Goal: Task Accomplishment & Management: Use online tool/utility

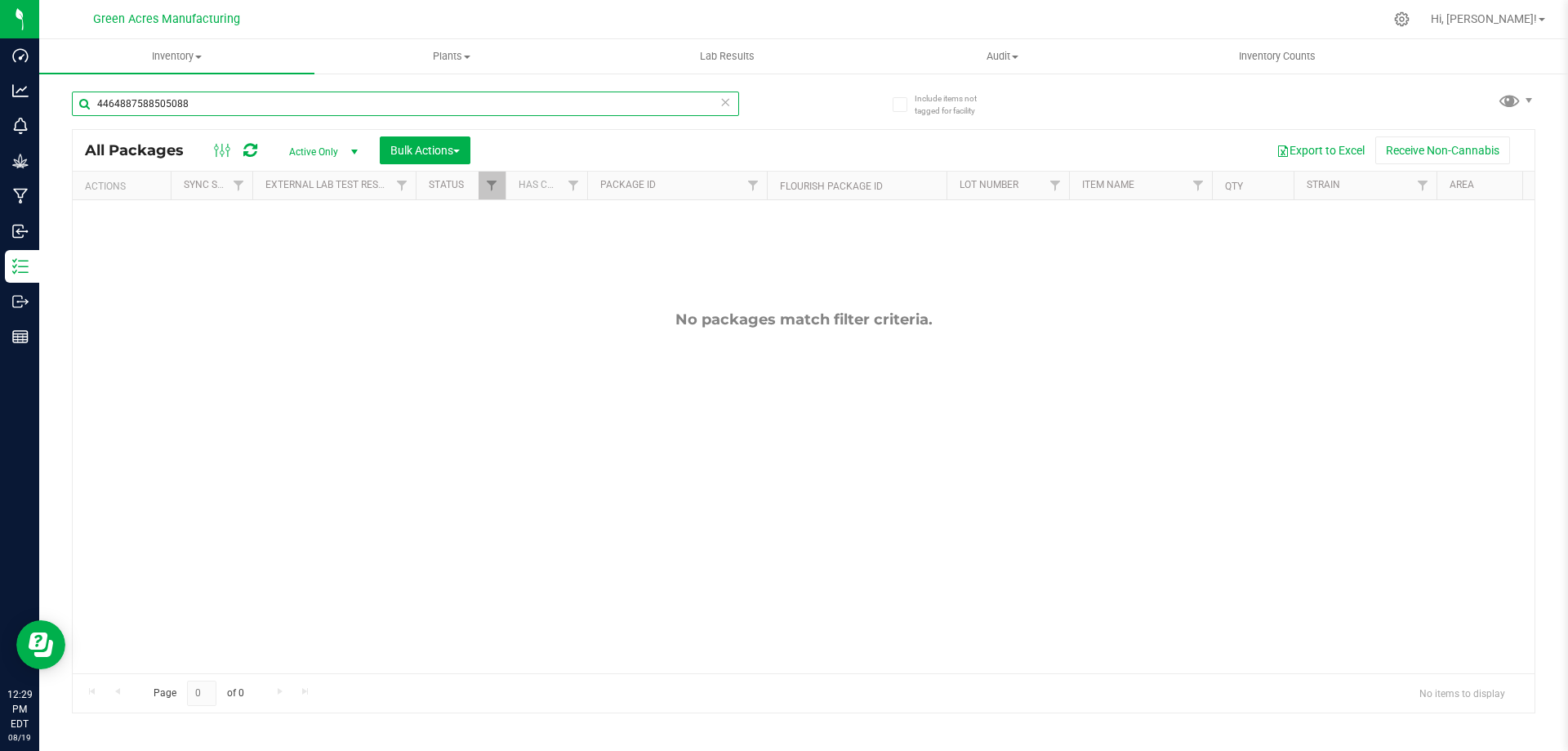
click at [325, 110] on input "4464887588505088" at bounding box center [406, 103] width 667 height 25
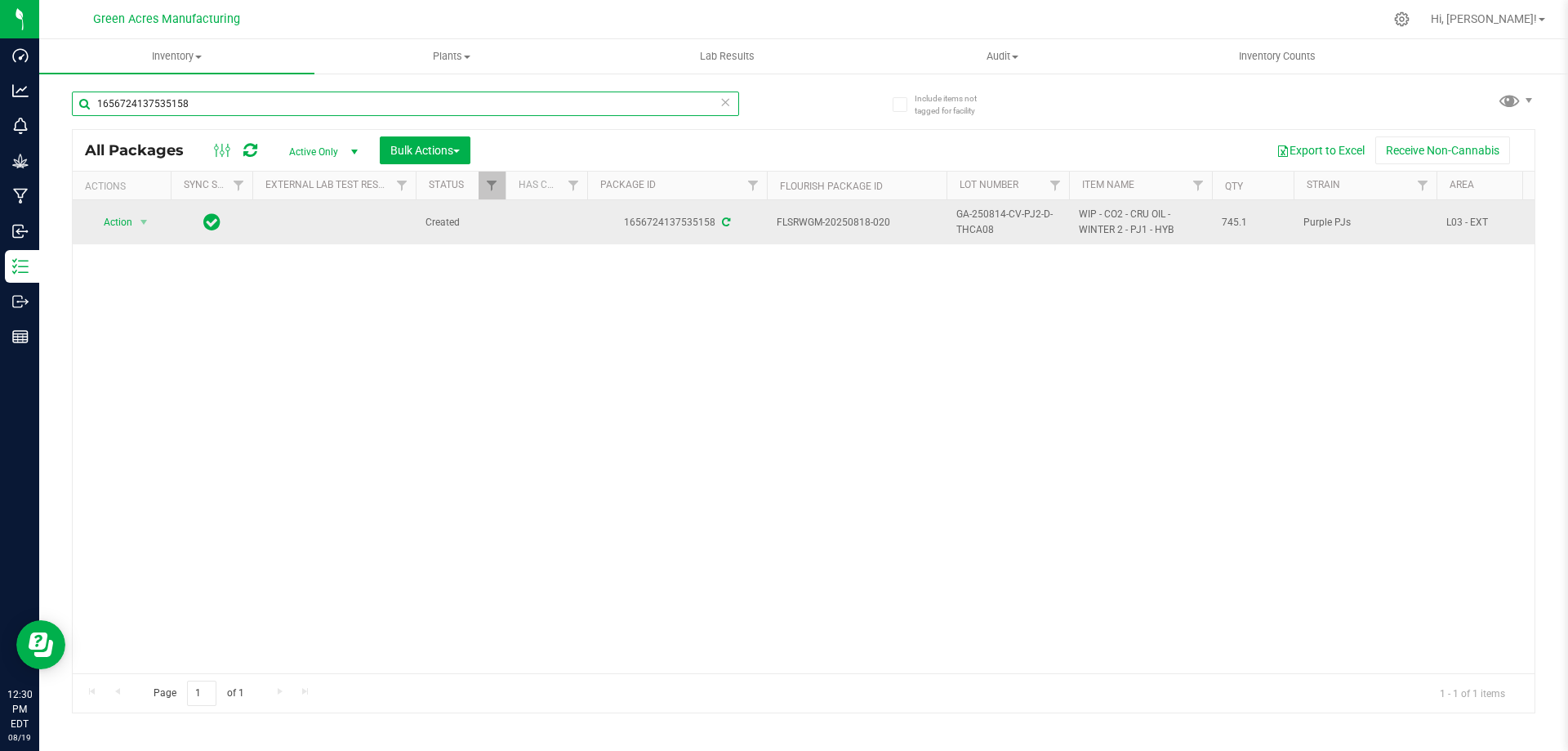
type input "1656724137535158"
click at [979, 222] on span "GA-250814-CV-PJ2-D-THCA08" at bounding box center [1008, 222] width 103 height 31
click at [979, 222] on input "GA-250814-CV-PJ2-D-THCA08" at bounding box center [1005, 223] width 117 height 26
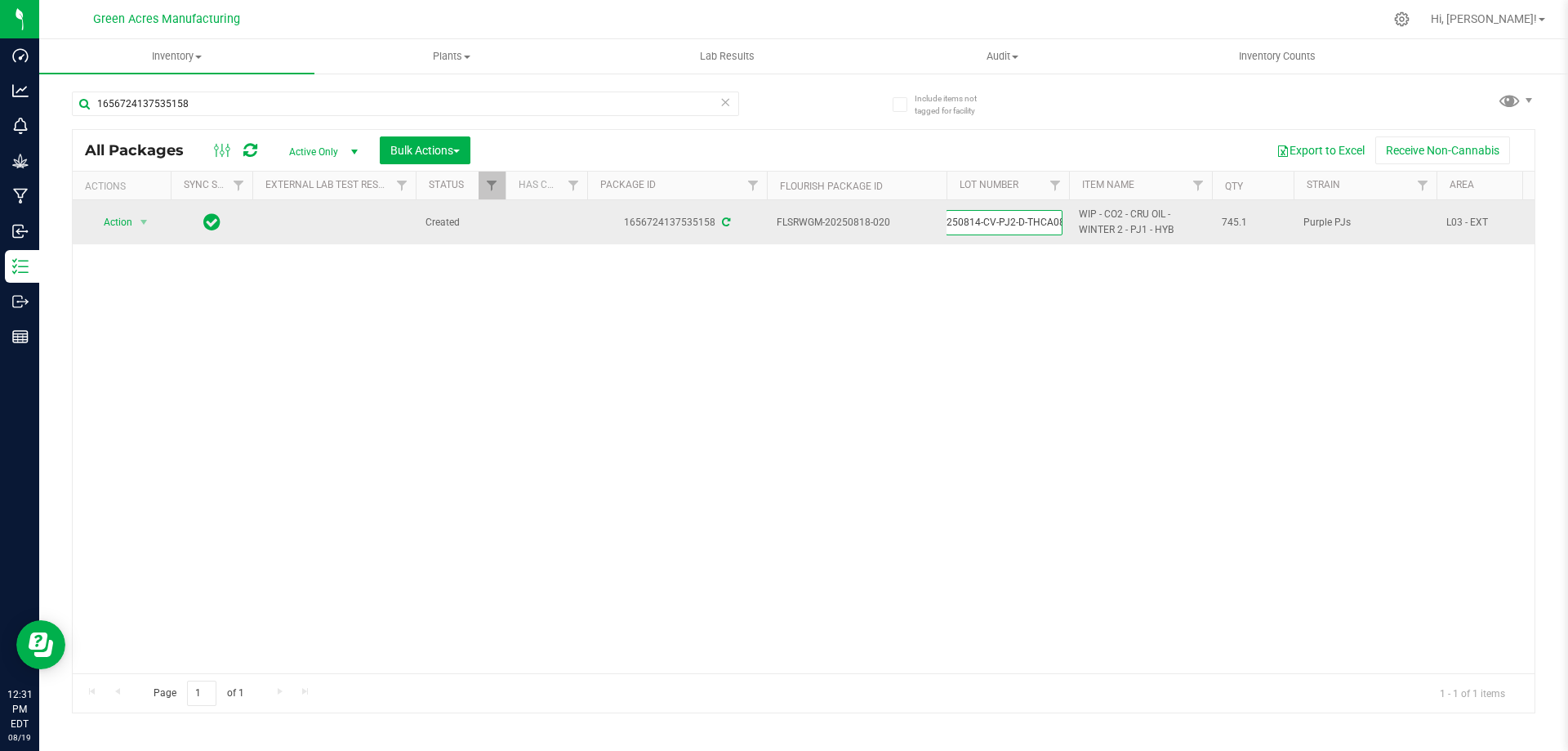
scroll to position [0, 0]
click at [134, 218] on span "select" at bounding box center [144, 222] width 20 height 23
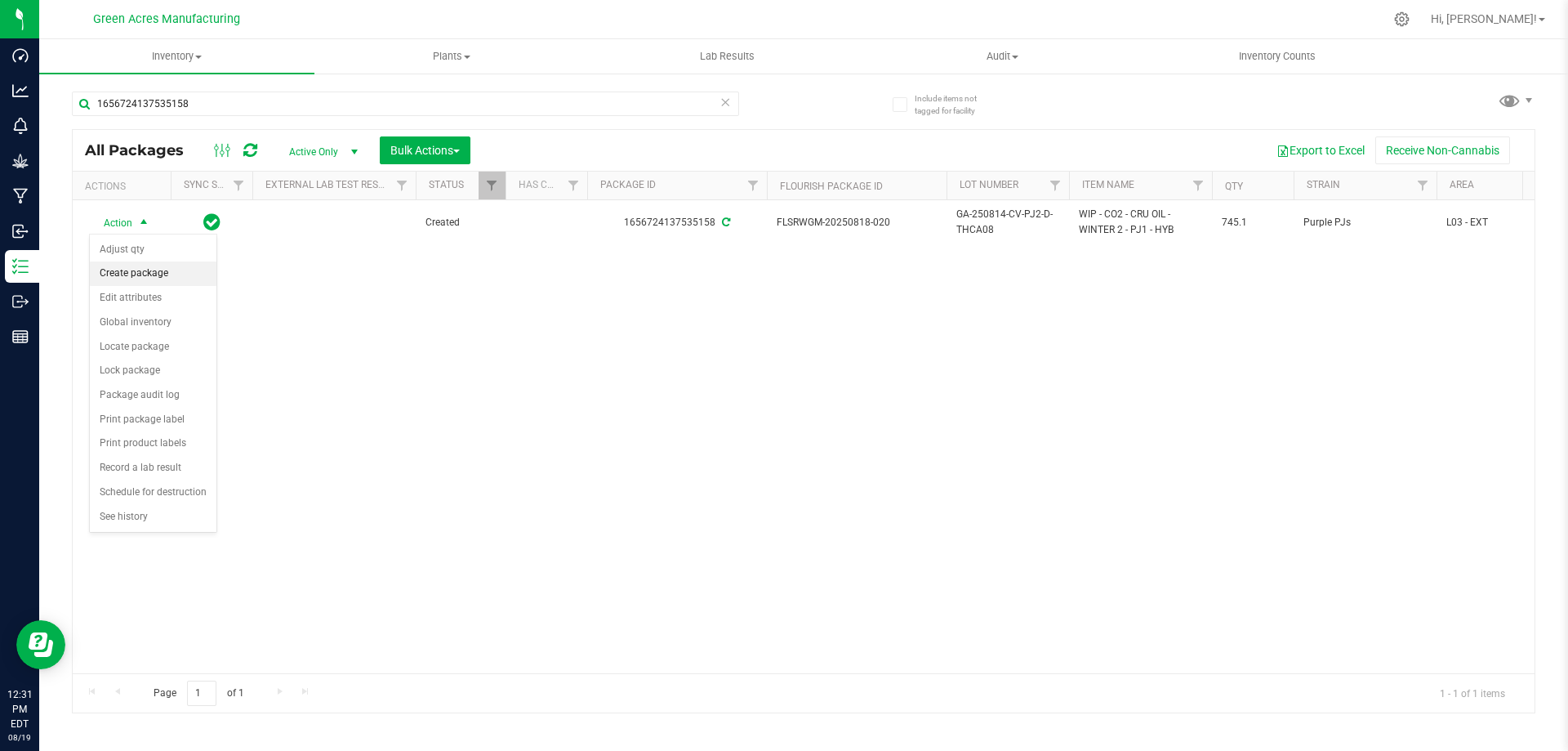
click at [136, 264] on li "Create package" at bounding box center [153, 274] width 126 height 25
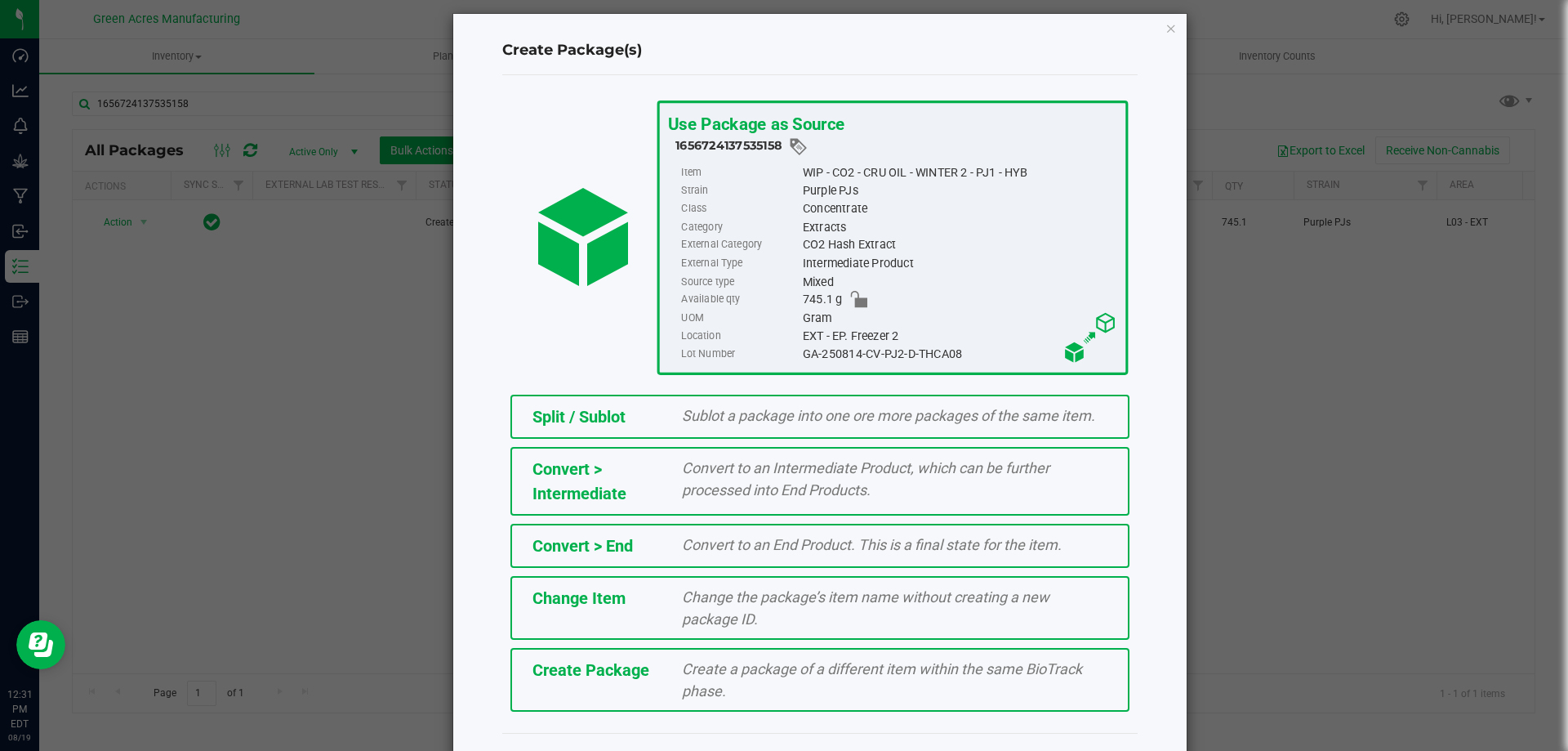
scroll to position [46, 0]
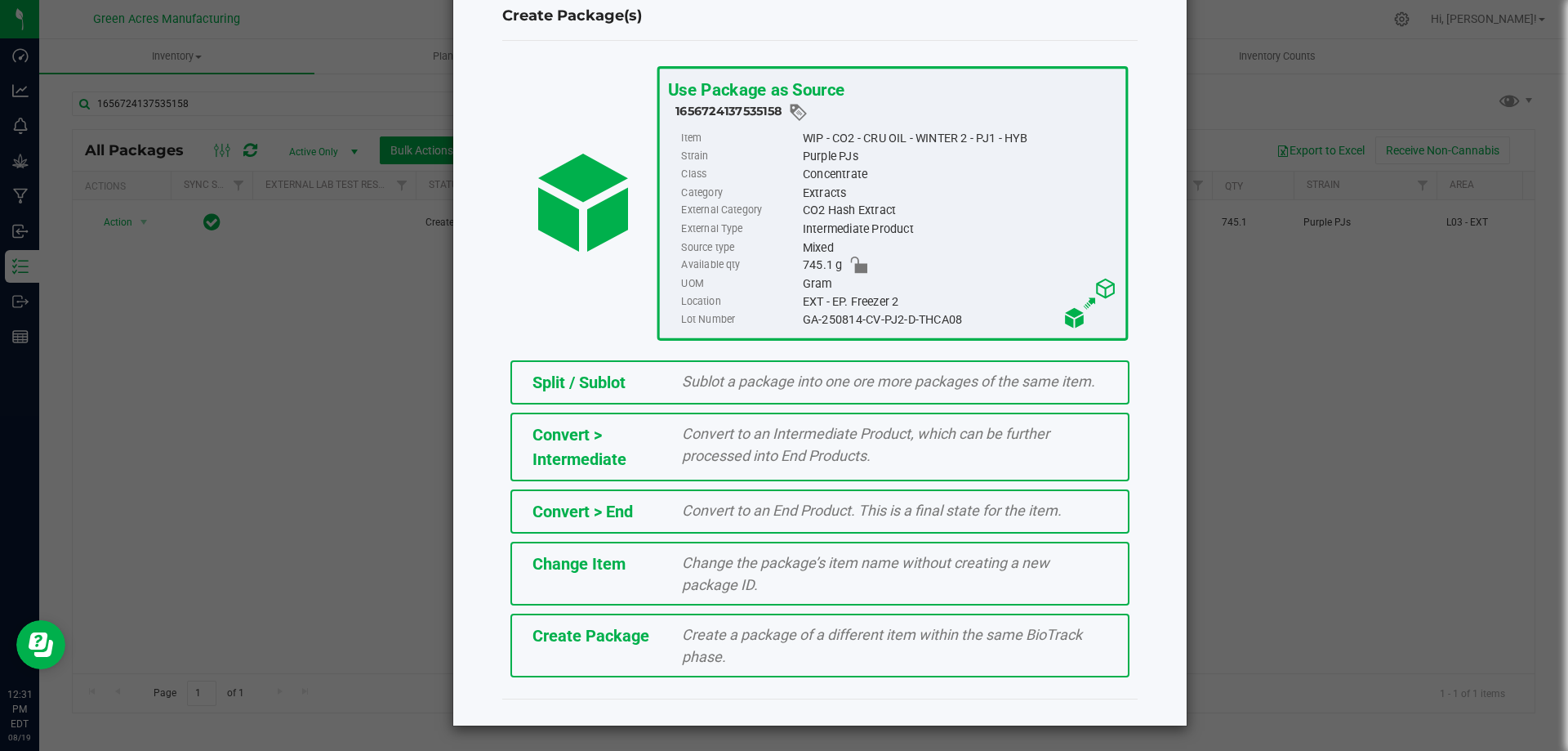
click at [836, 647] on div "Create a package of a different item within the same BioTrack phase." at bounding box center [895, 646] width 450 height 44
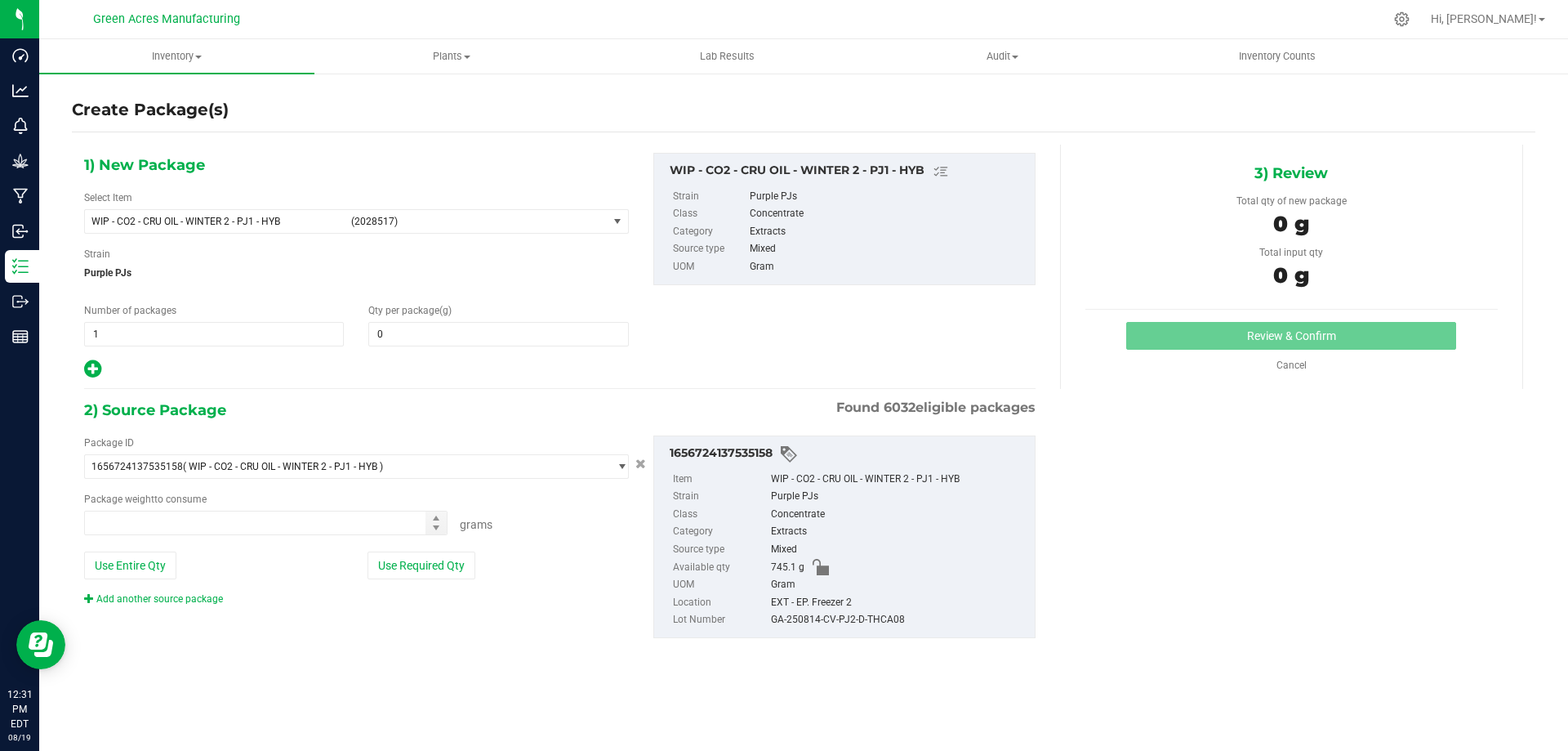
type input "0.0000"
type input "0.0000 g"
click at [328, 224] on span "WIP - CO2 - CRU OIL - WINTER 2 - PJ1 - HYB" at bounding box center [216, 221] width 250 height 12
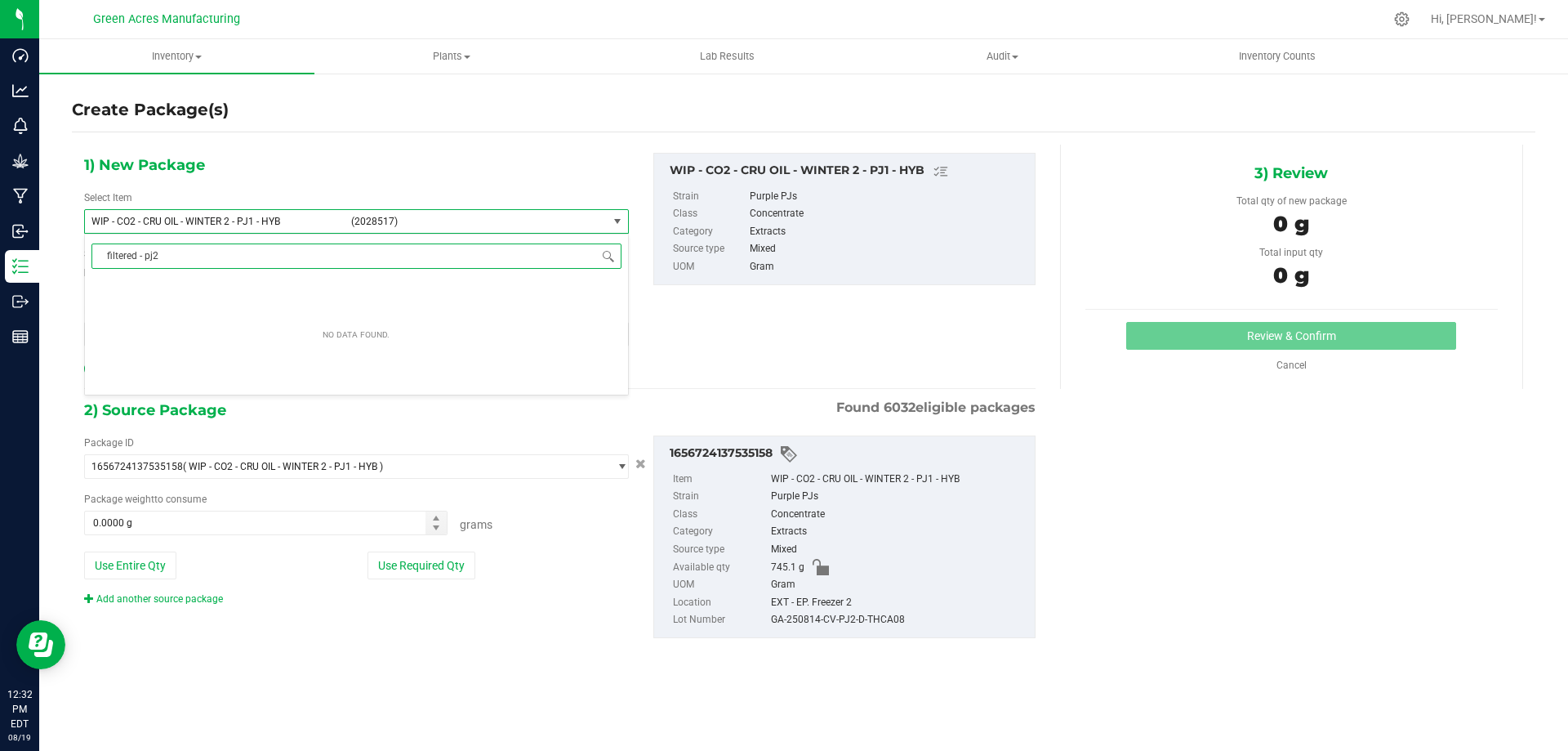
type input "filtered - pj"
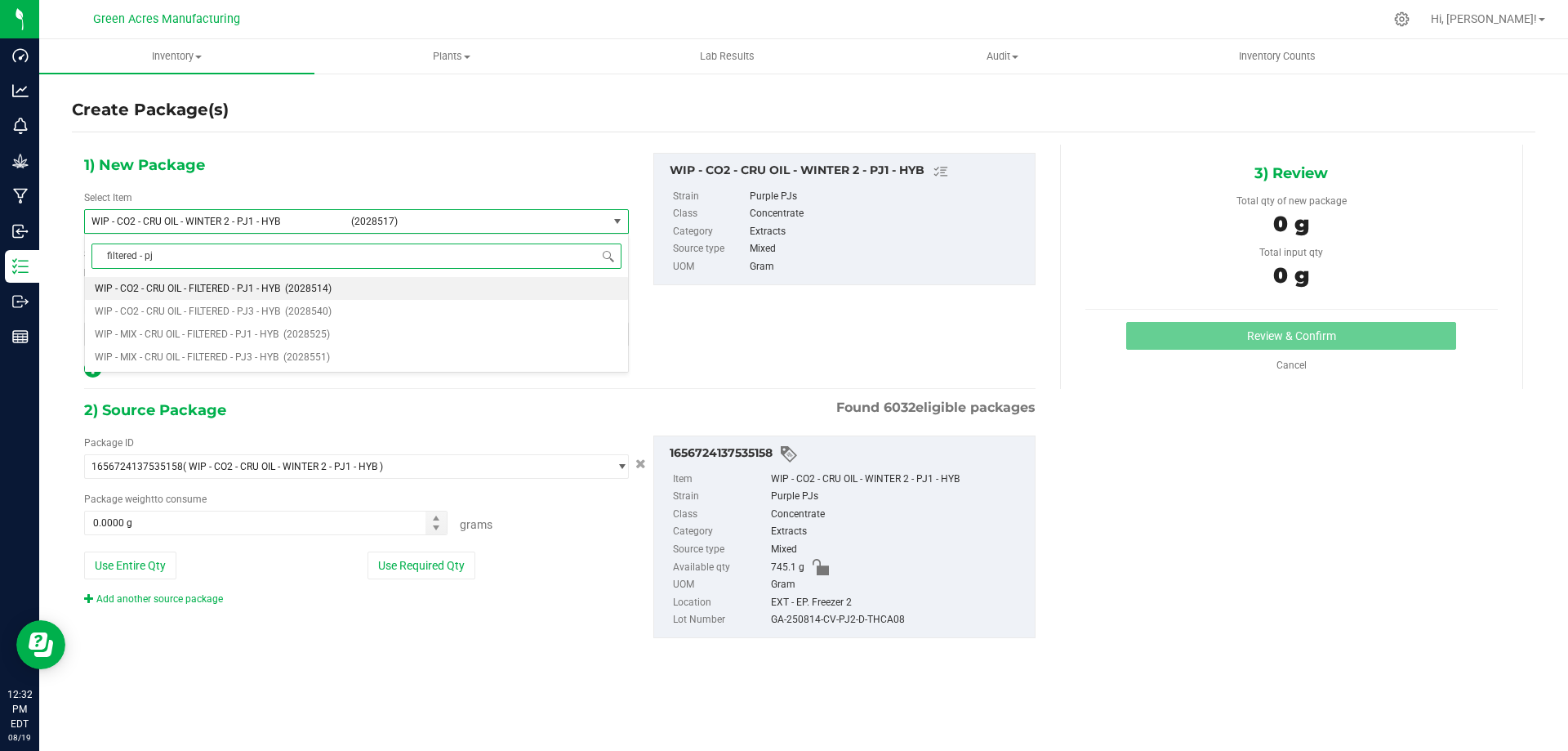
click at [280, 286] on span "WIP - CO2 - CRU OIL - FILTERED - PJ1 - HYB" at bounding box center [187, 288] width 186 height 12
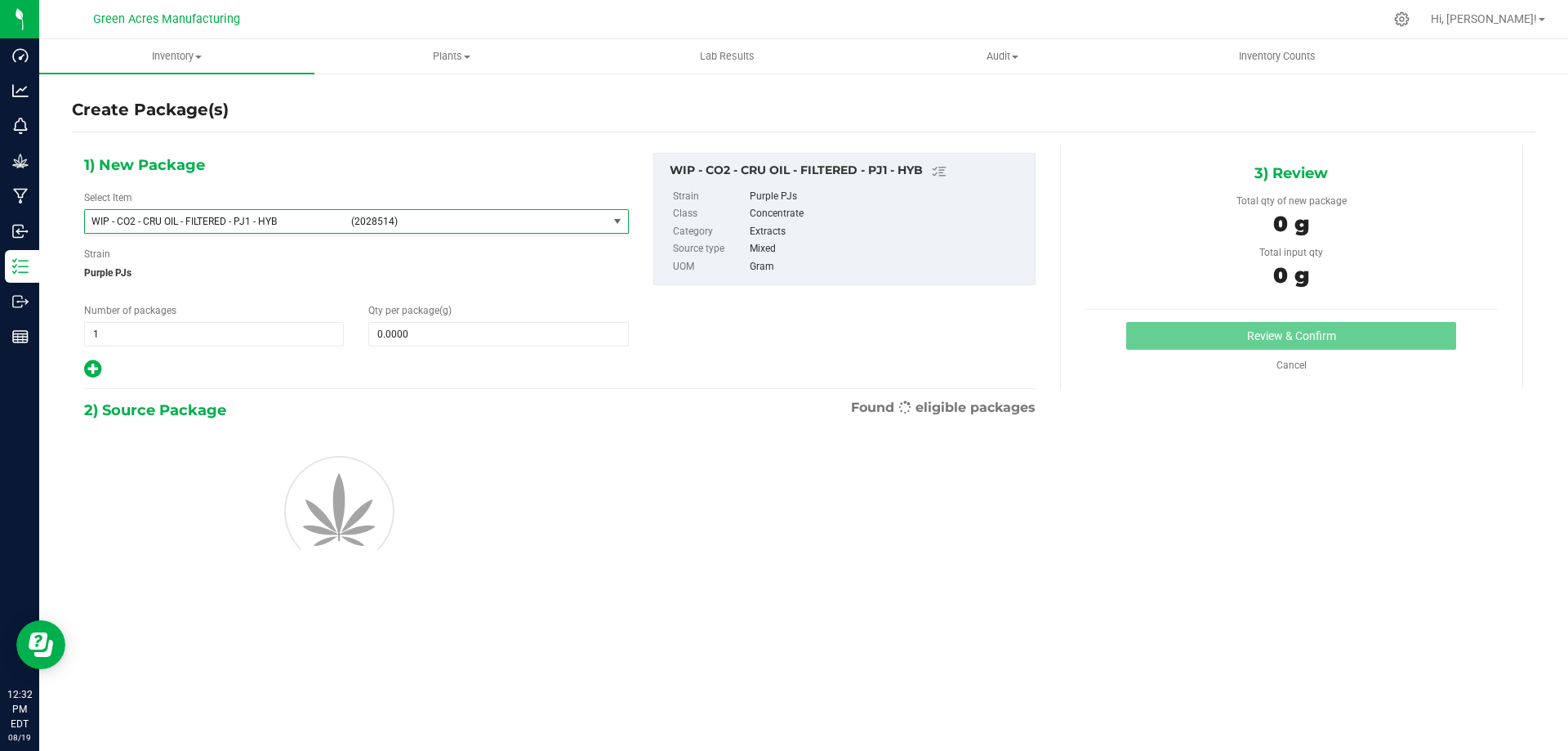
type input "0.0000"
click at [466, 338] on span at bounding box center [498, 334] width 260 height 25
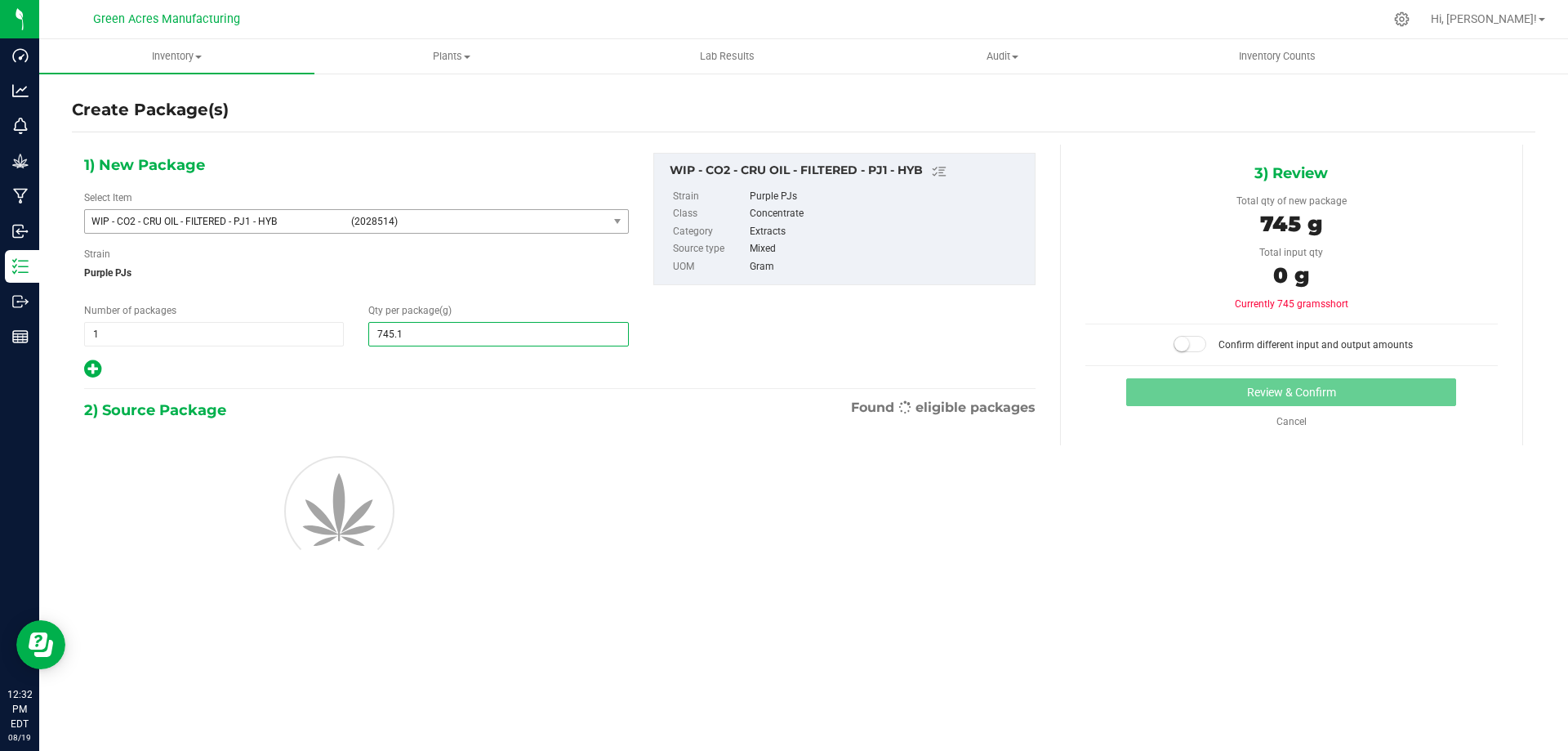
type input "745.10"
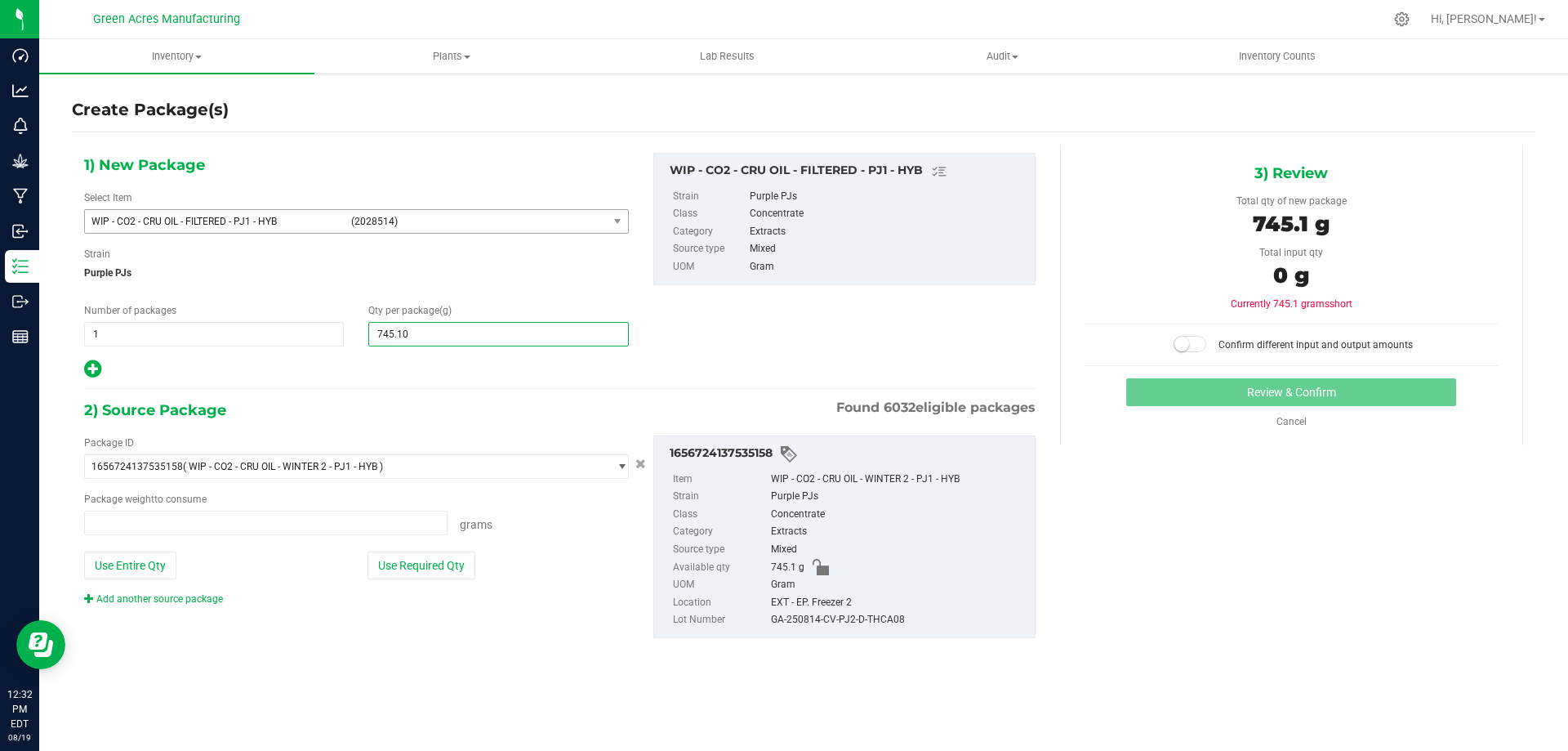
type input "0.0000 g"
type input "745.1000"
click at [126, 565] on button "Use Entire Qty" at bounding box center [130, 565] width 92 height 27
type input "745.1000 g"
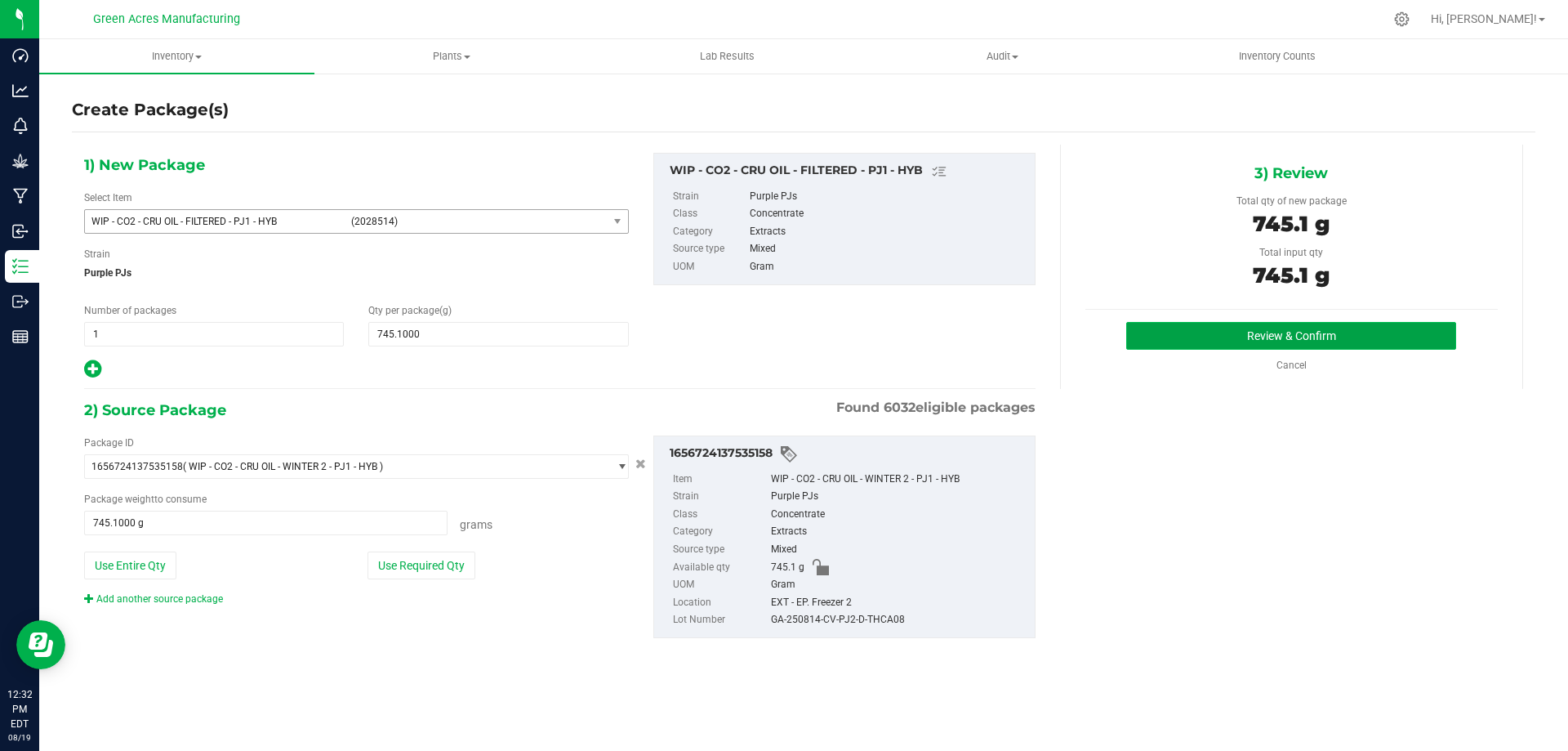
click at [1175, 330] on button "Review & Confirm" at bounding box center [1291, 336] width 330 height 27
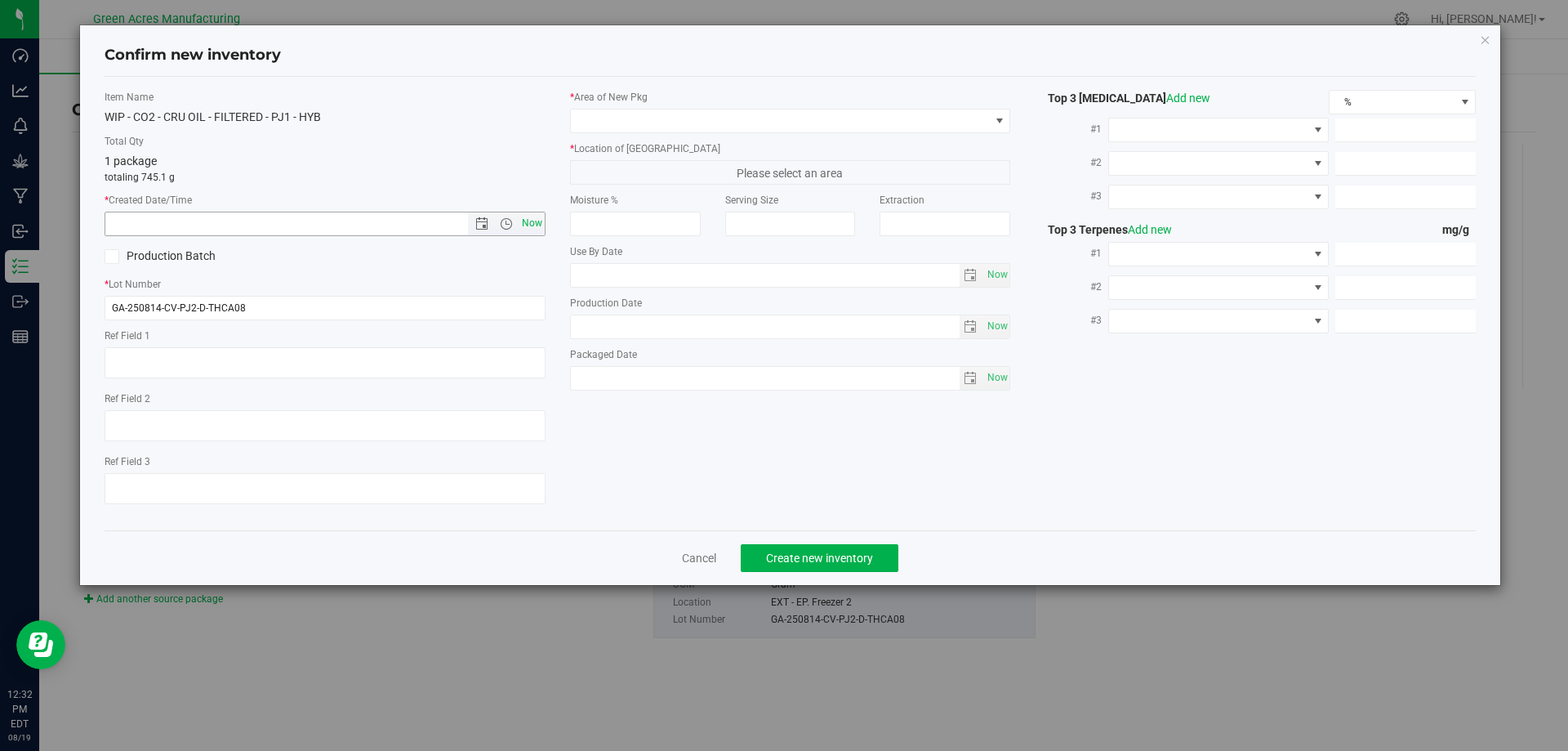
click at [522, 225] on span "Now" at bounding box center [531, 223] width 27 height 24
type input "[DATE] 12:32 PM"
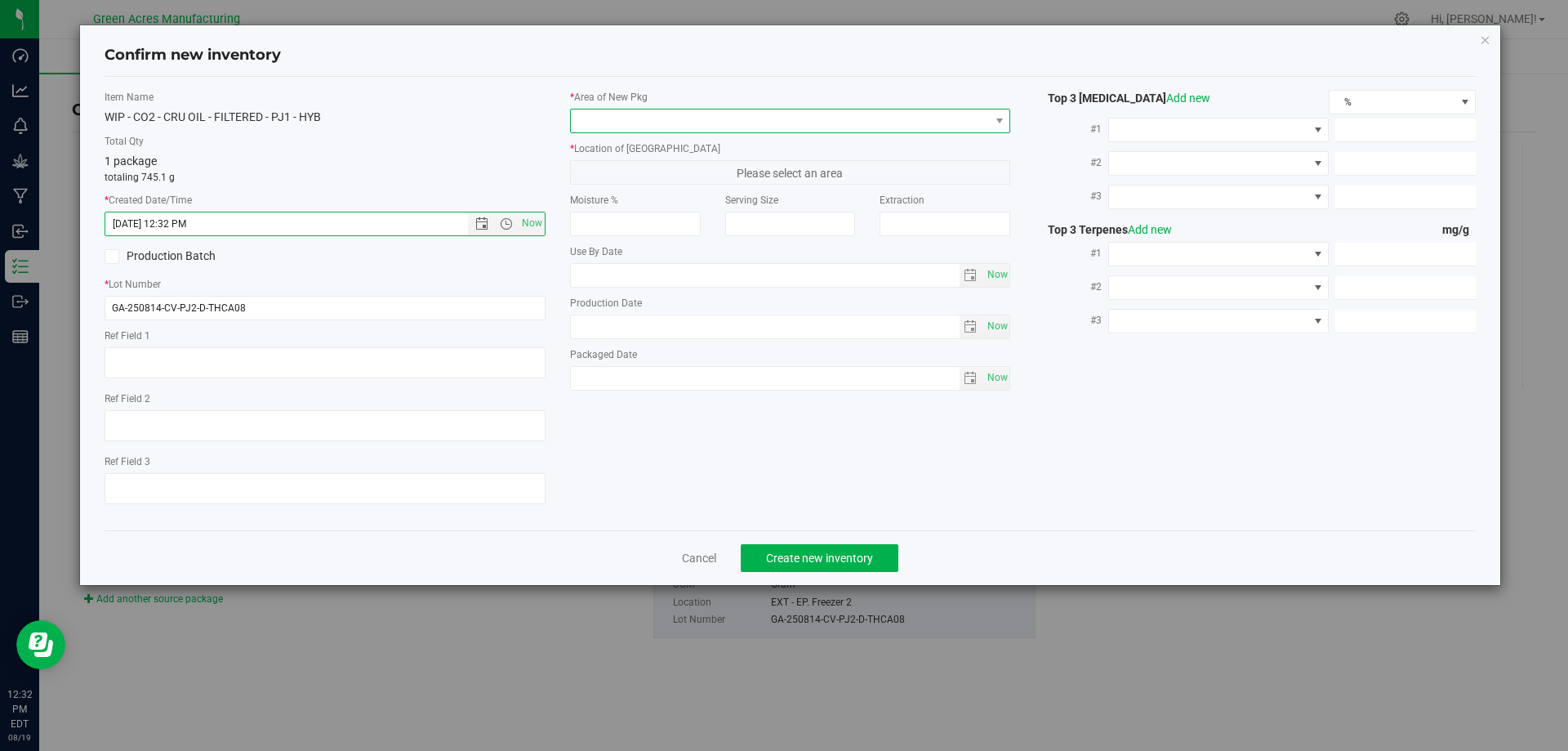
click at [587, 127] on span at bounding box center [781, 121] width 419 height 23
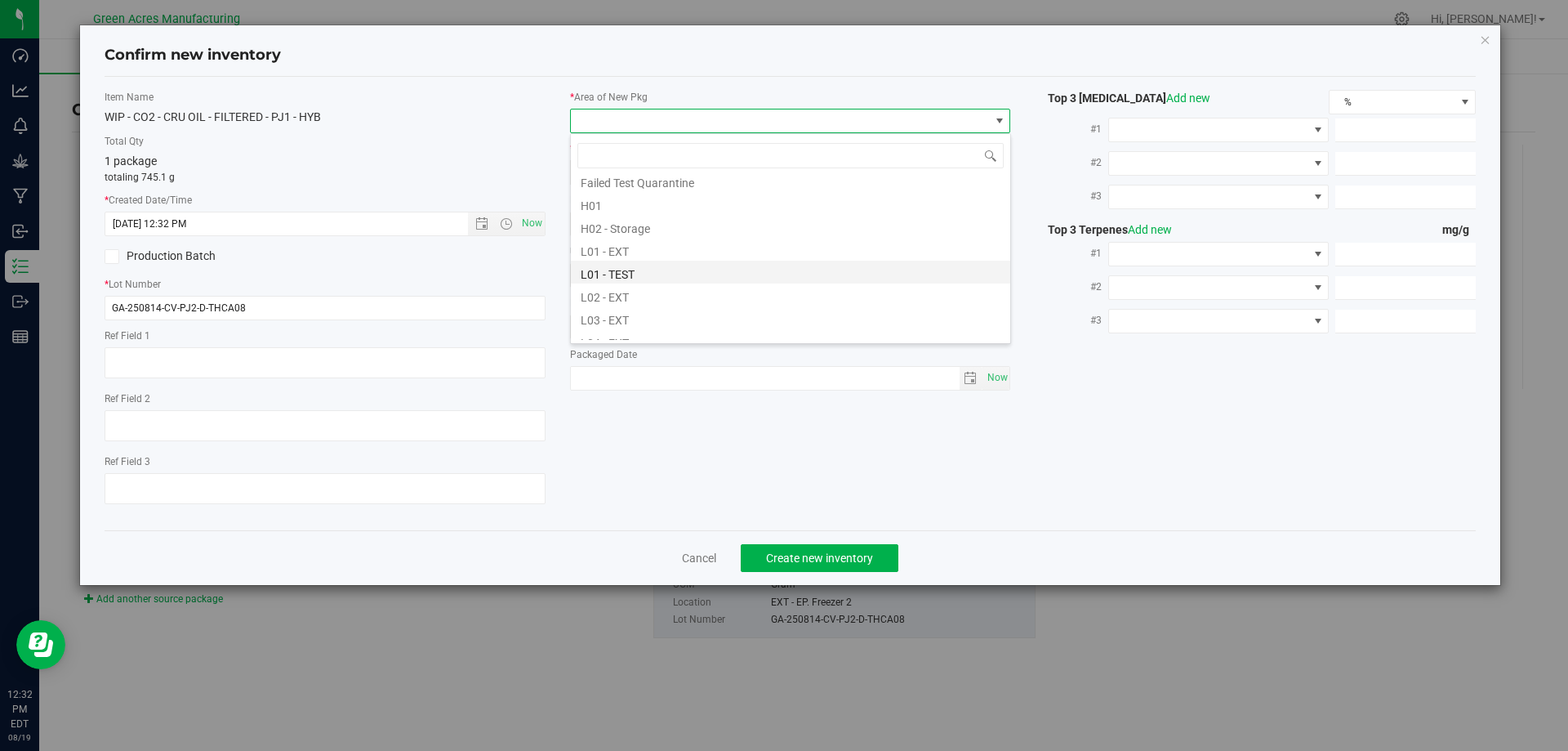
scroll to position [245, 0]
click at [624, 329] on li "L04 - EXT" at bounding box center [791, 331] width 440 height 23
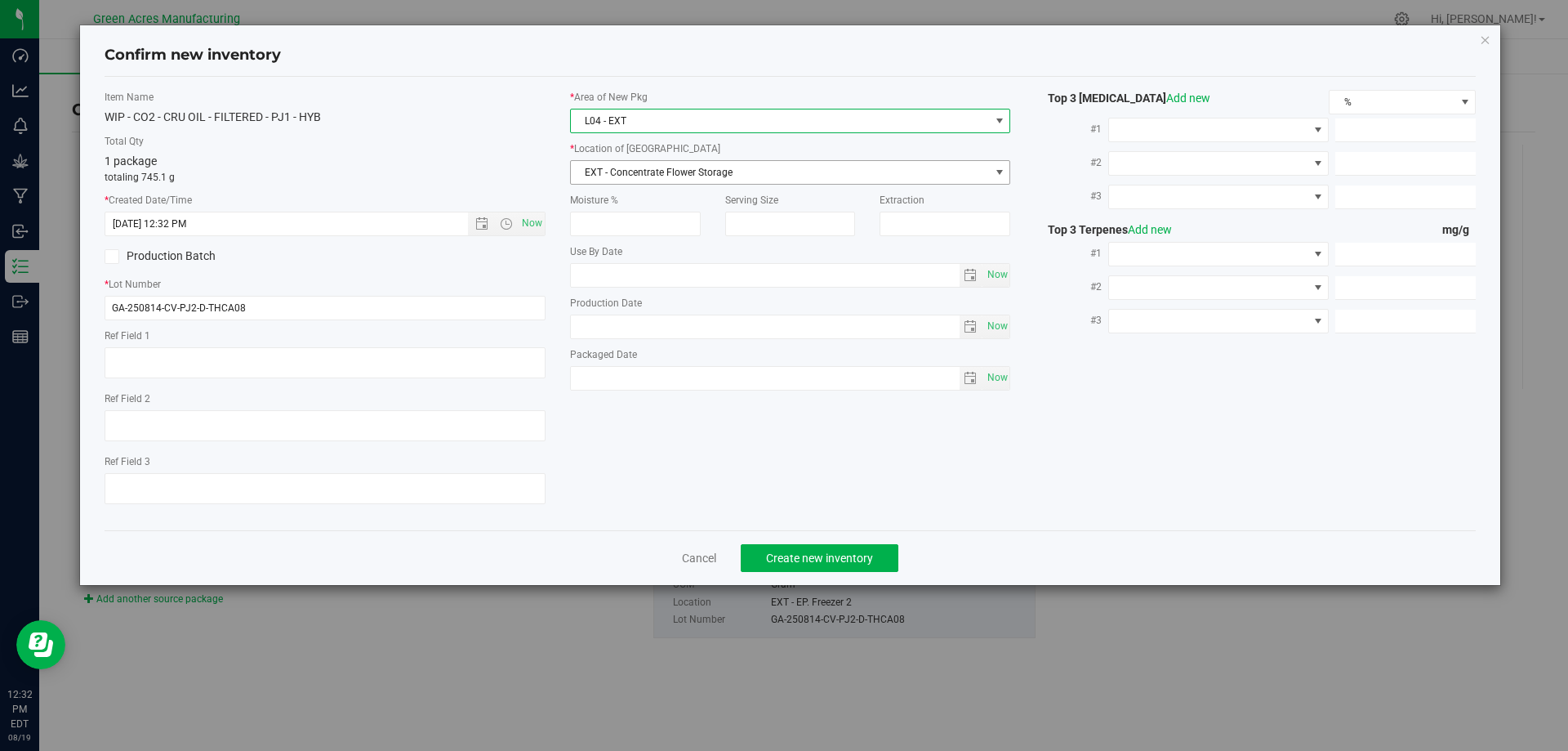
click at [676, 173] on span "EXT - Concentrate Flower Storage" at bounding box center [781, 172] width 419 height 23
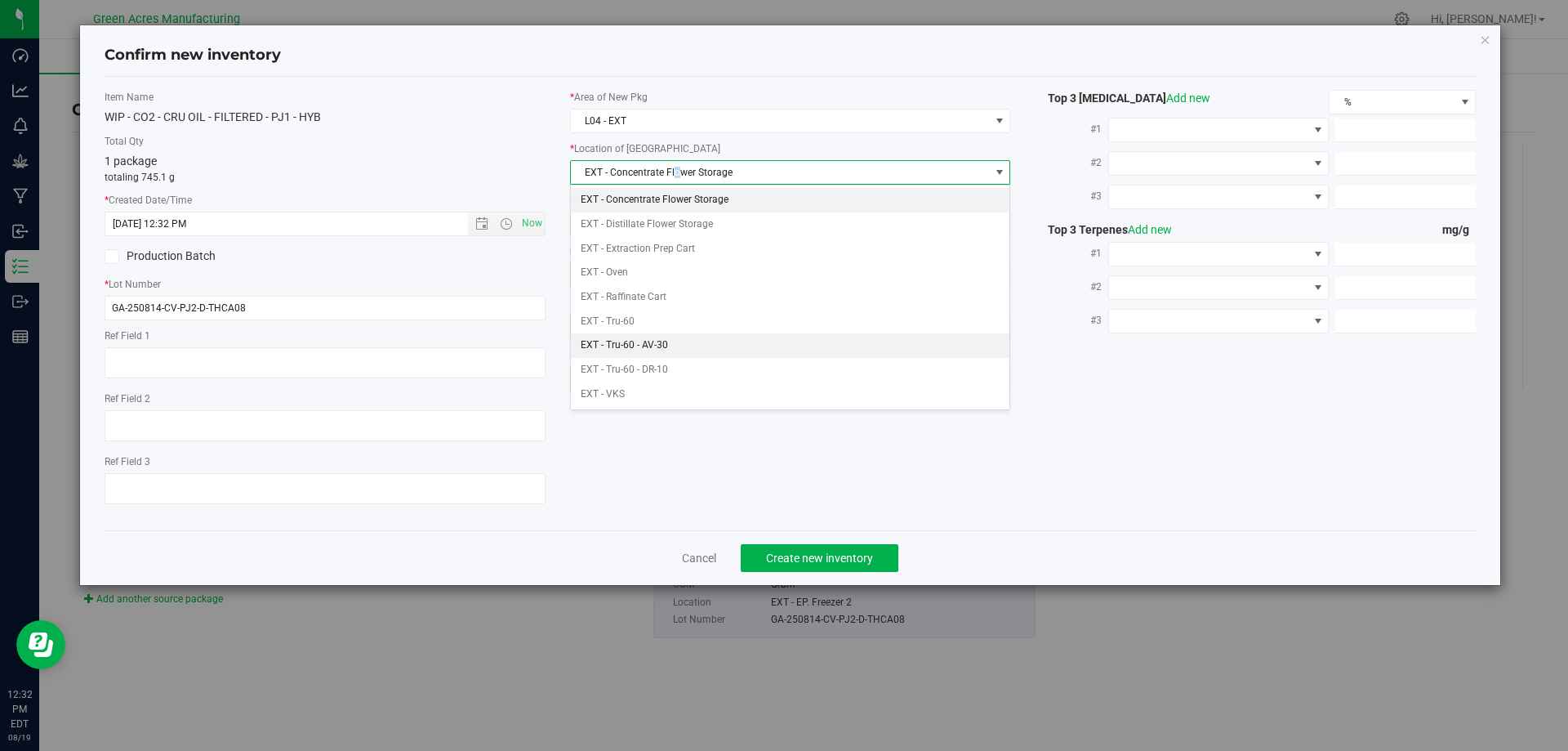
click at [658, 349] on li "EXT - Tru-60 - AV-30" at bounding box center [791, 346] width 440 height 25
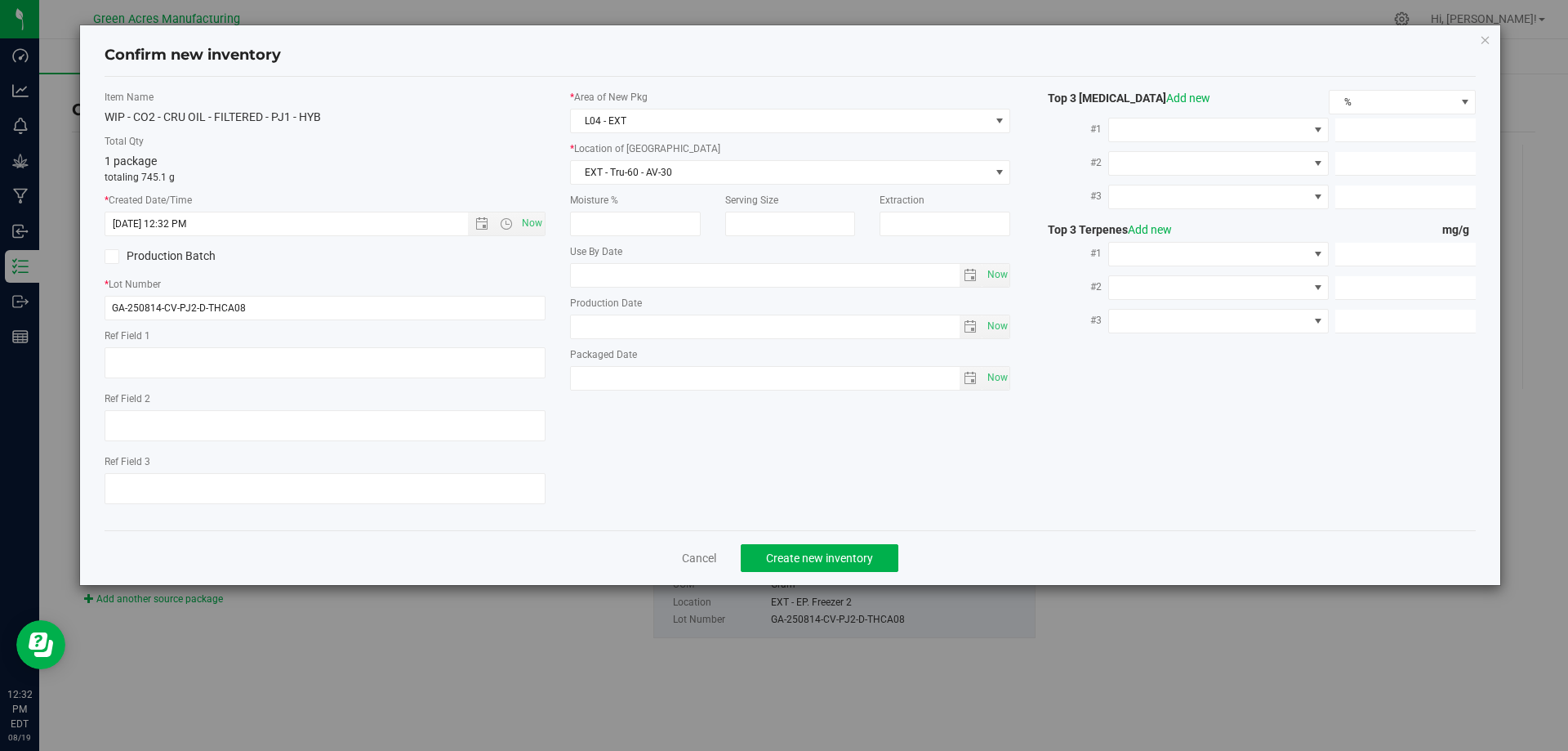
click at [456, 157] on div "1 package totaling 745.1 g" at bounding box center [325, 168] width 441 height 32
click at [875, 559] on button "Create new inventory" at bounding box center [819, 558] width 157 height 27
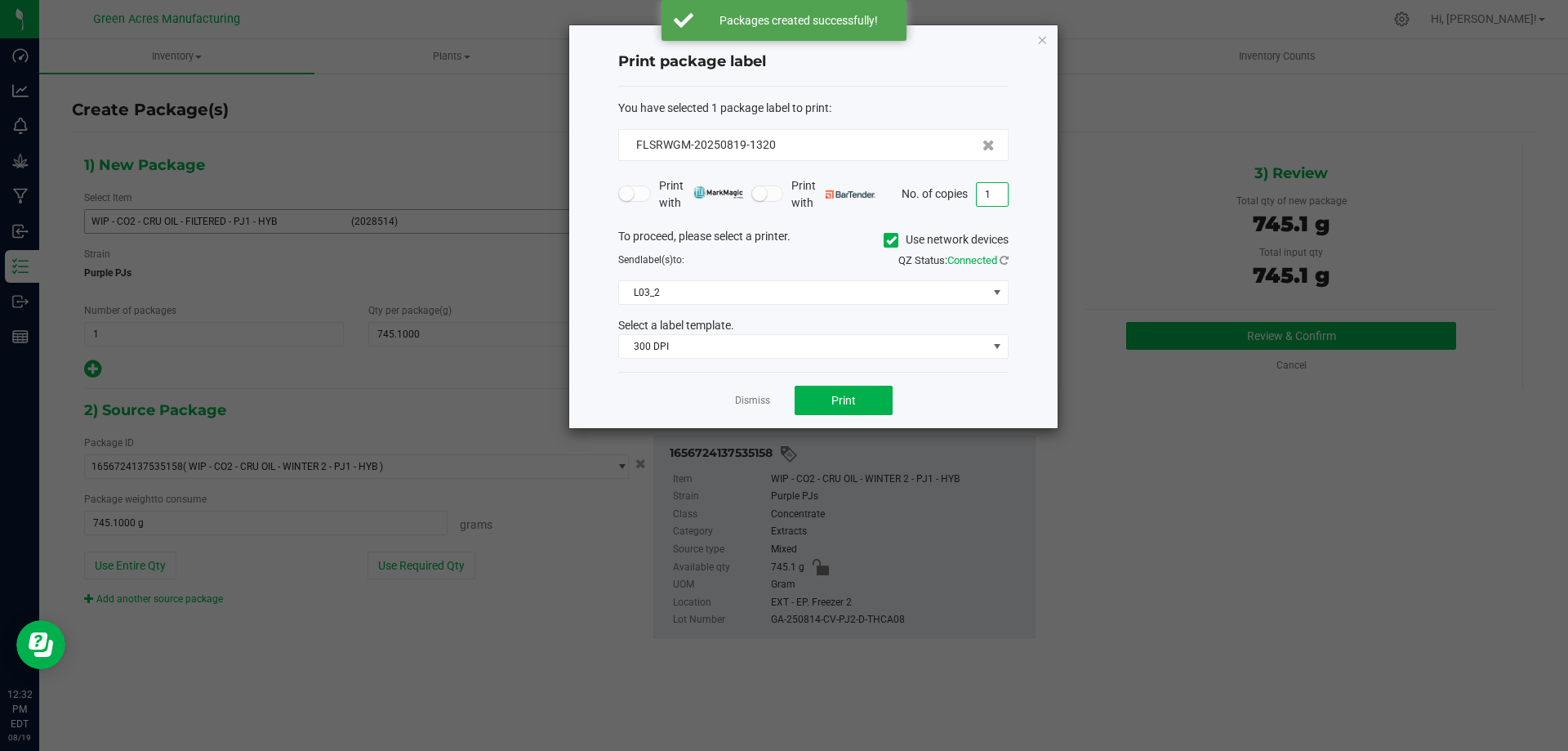
click at [987, 192] on input "1" at bounding box center [993, 194] width 31 height 23
type input "2"
click at [963, 67] on h4 "Print package label" at bounding box center [813, 61] width 390 height 21
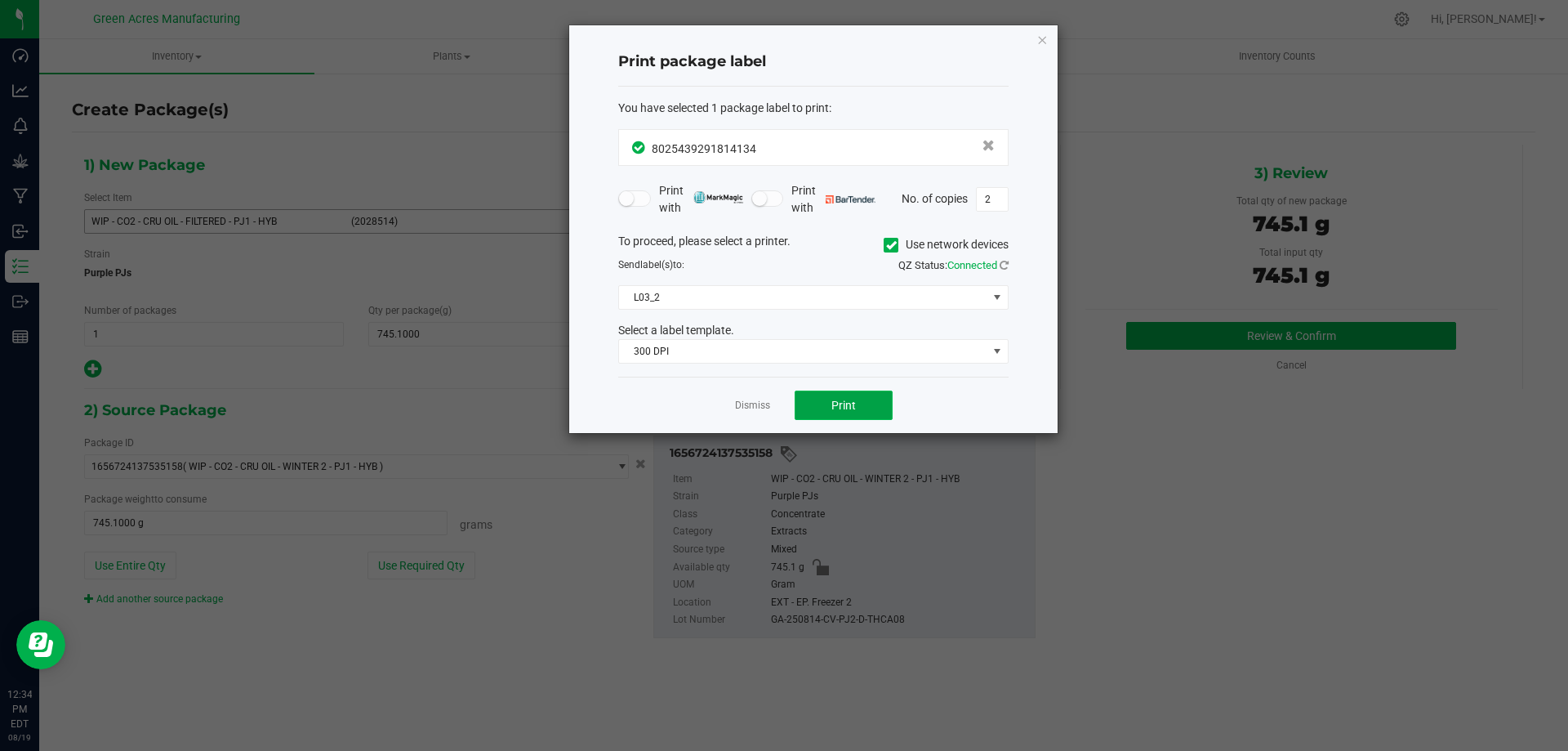
click at [859, 410] on button "Print" at bounding box center [843, 405] width 98 height 29
click at [758, 411] on link "Dismiss" at bounding box center [752, 405] width 35 height 14
